Goal: Find specific page/section: Find specific page/section

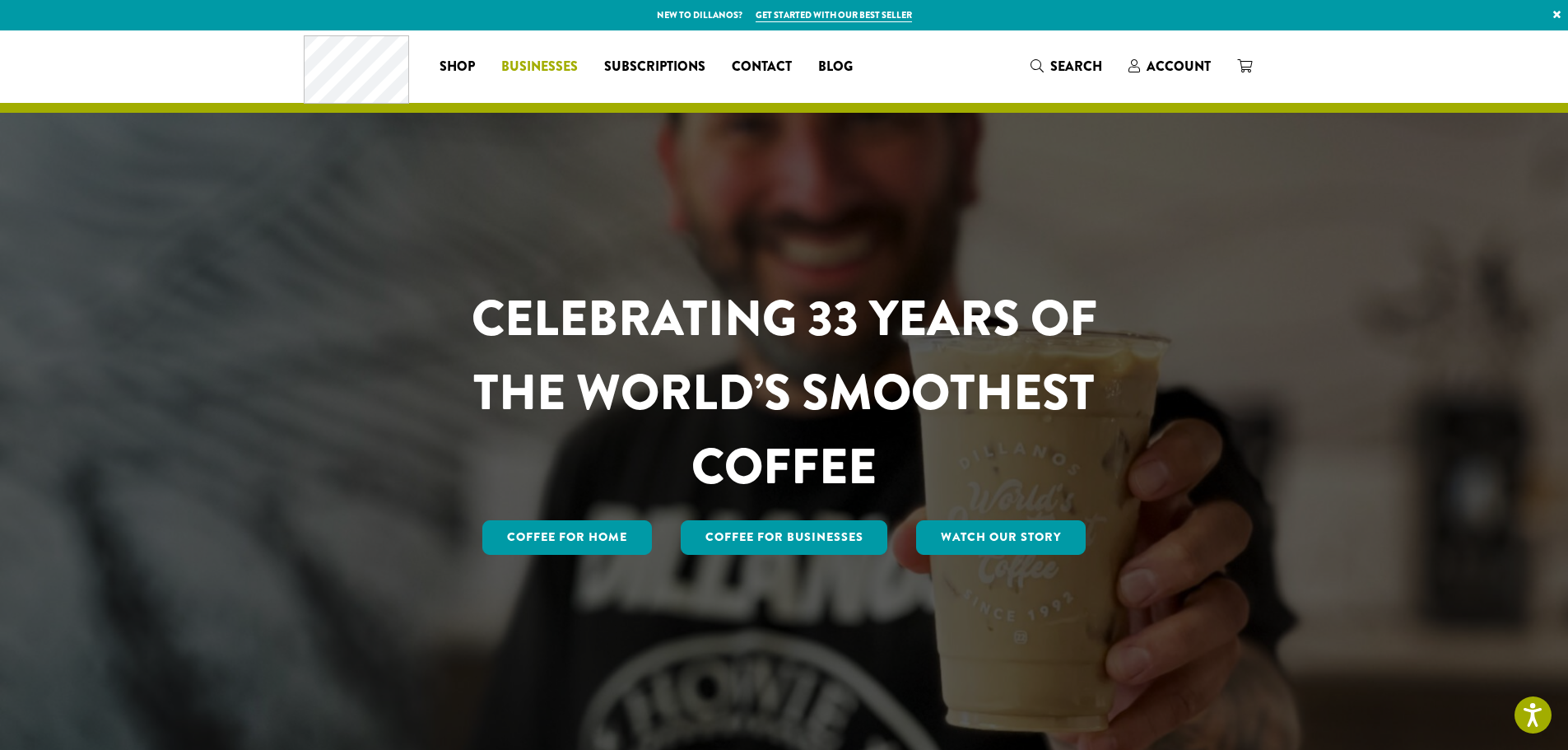
click at [546, 60] on span "Businesses" at bounding box center [540, 67] width 77 height 21
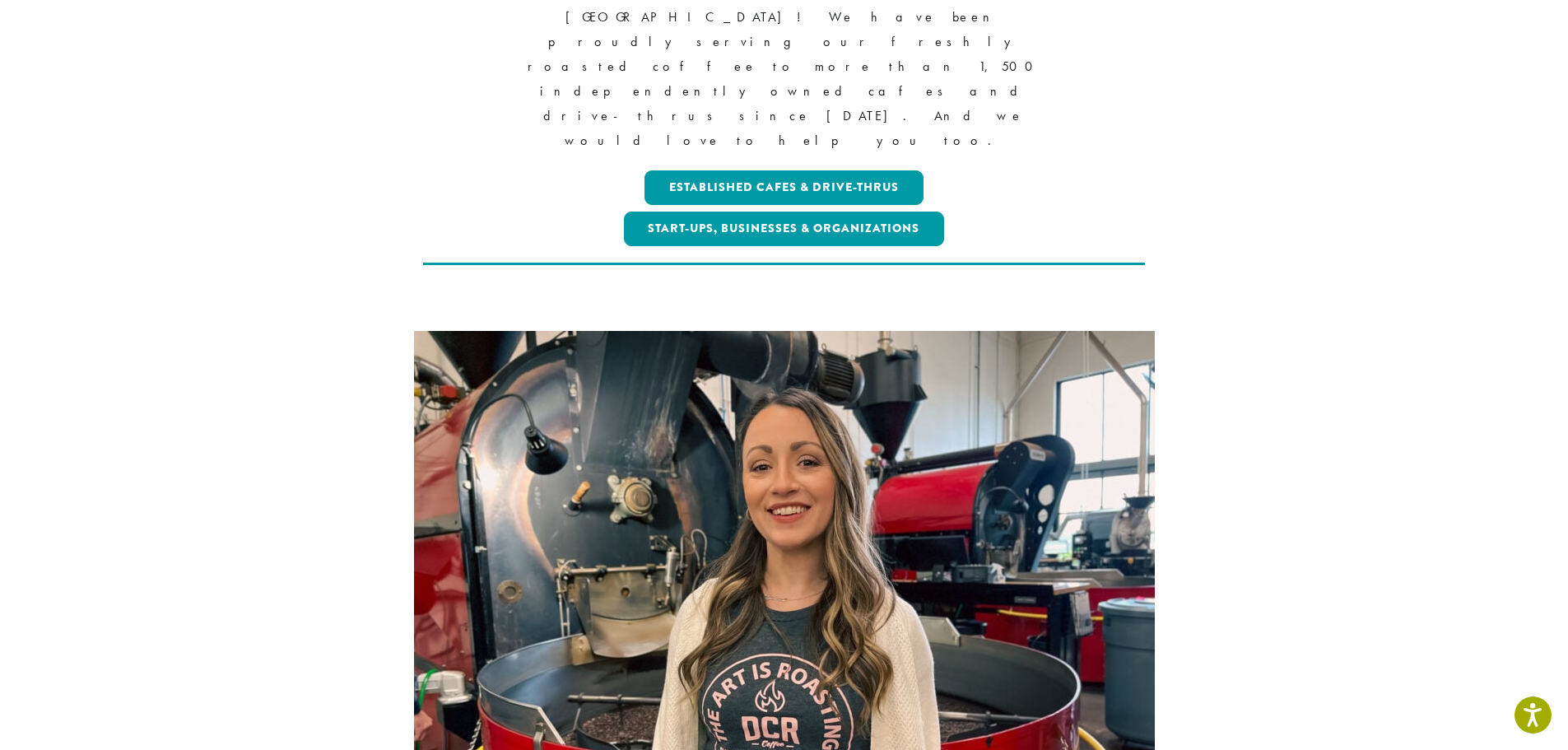
scroll to position [1167, 0]
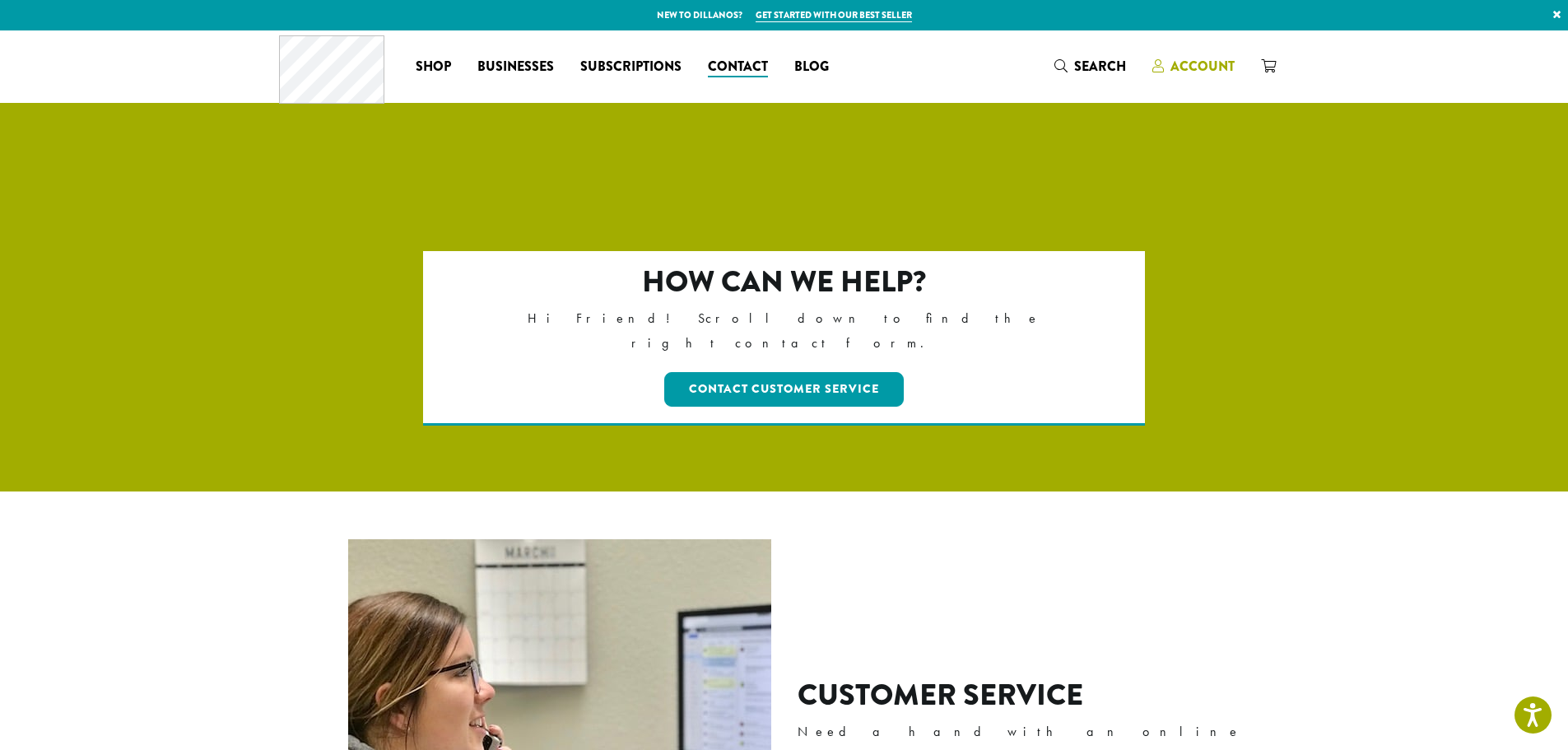
click at [1211, 63] on span "Account" at bounding box center [1203, 66] width 65 height 19
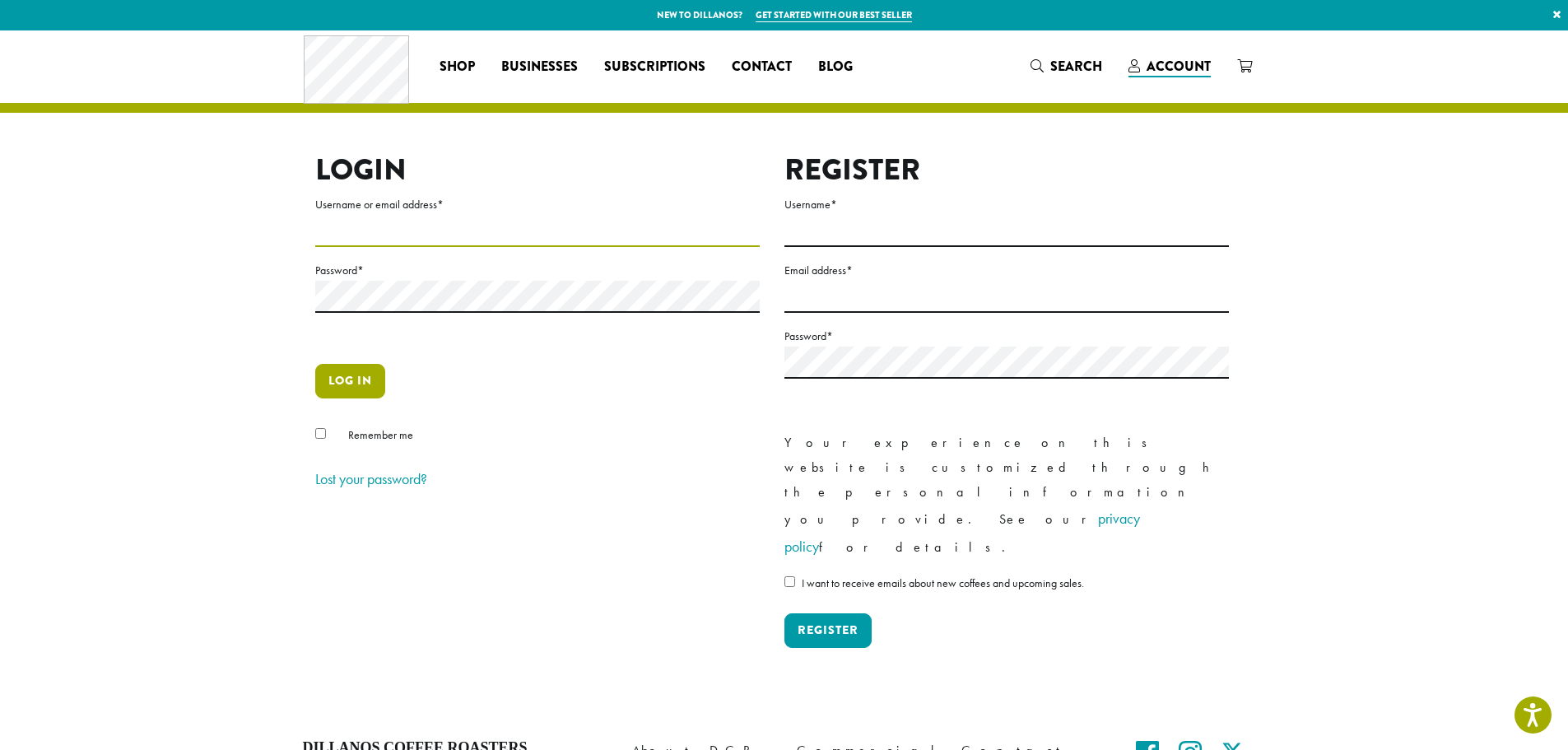
type input "**********"
click at [335, 372] on button "Log in" at bounding box center [350, 381] width 70 height 34
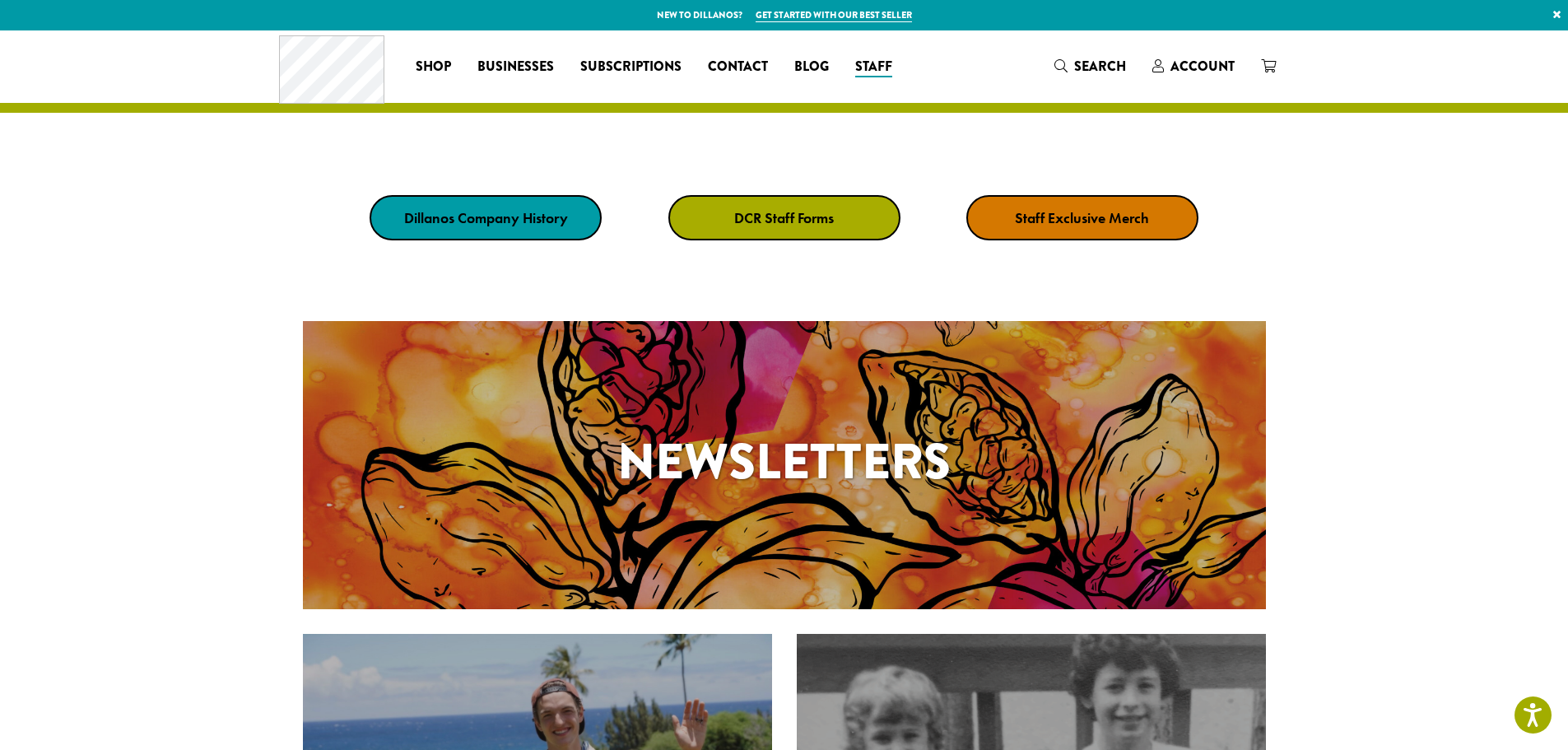
click at [732, 220] on link "DCR Staff Forms" at bounding box center [784, 218] width 232 height 46
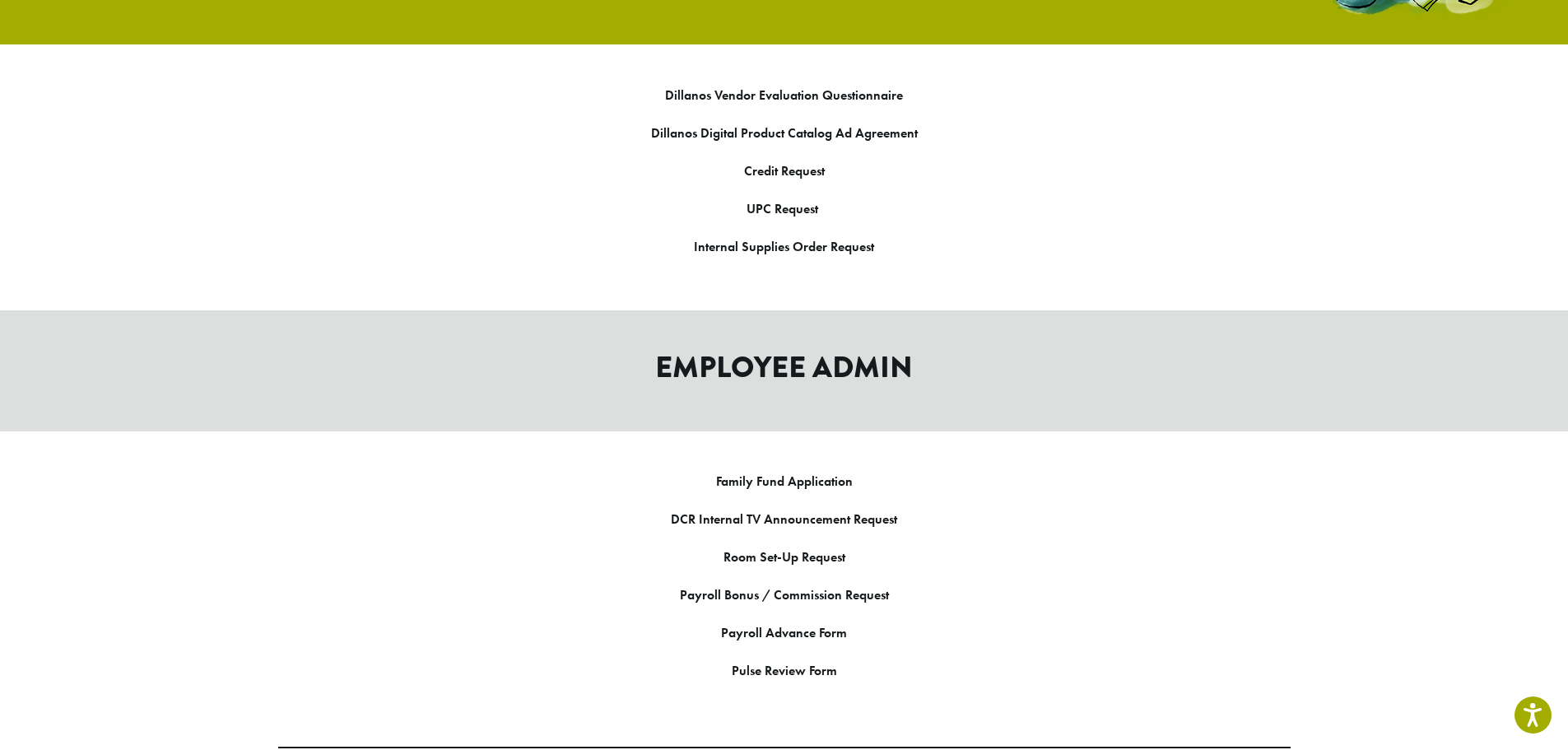
scroll to position [2270, 0]
